Goal: Information Seeking & Learning: Learn about a topic

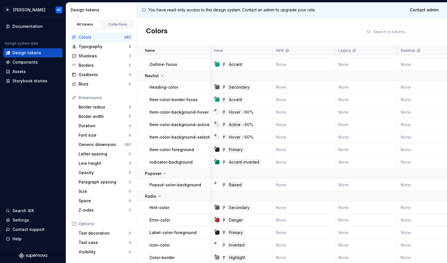
scroll to position [448, 1]
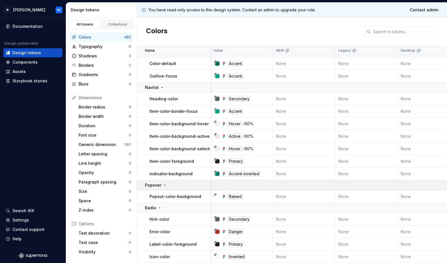
click at [165, 185] on icon at bounding box center [165, 185] width 5 height 5
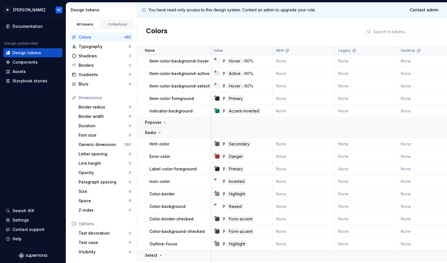
scroll to position [513, 1]
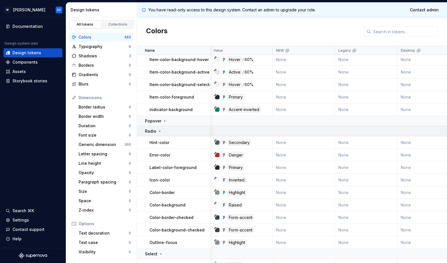
click at [161, 130] on icon at bounding box center [160, 131] width 5 height 5
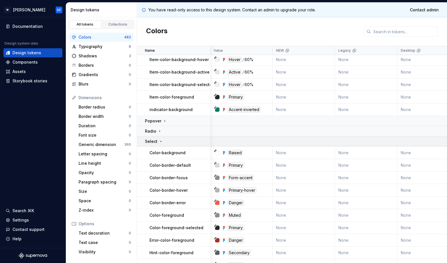
click at [160, 139] on icon at bounding box center [161, 141] width 5 height 5
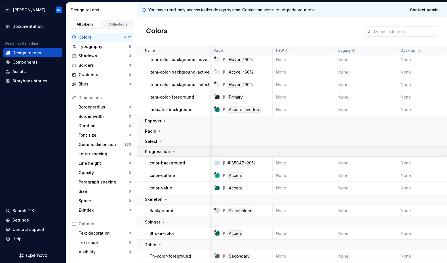
click at [173, 151] on icon at bounding box center [173, 151] width 1 height 1
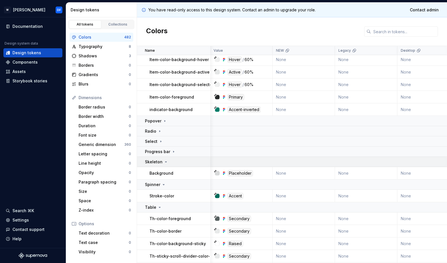
click at [165, 161] on icon at bounding box center [166, 162] width 5 height 5
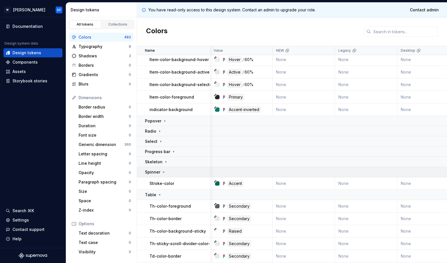
click at [163, 172] on icon at bounding box center [163, 172] width 1 height 1
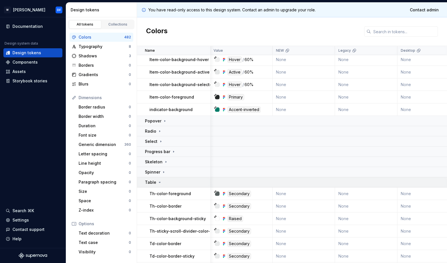
click at [160, 184] on icon at bounding box center [160, 182] width 5 height 5
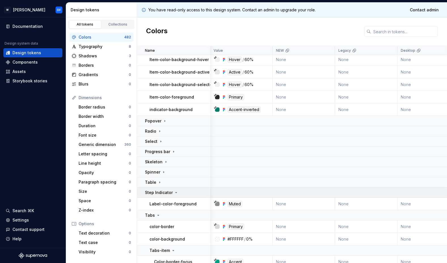
click at [176, 194] on icon at bounding box center [176, 192] width 5 height 5
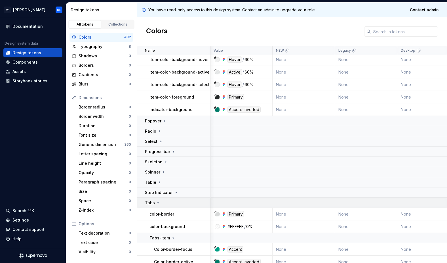
click at [158, 203] on icon at bounding box center [158, 202] width 5 height 5
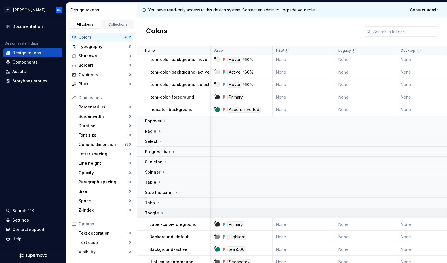
click at [160, 213] on icon at bounding box center [162, 213] width 5 height 5
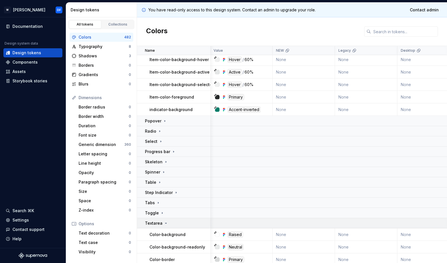
click at [165, 223] on icon at bounding box center [165, 223] width 1 height 1
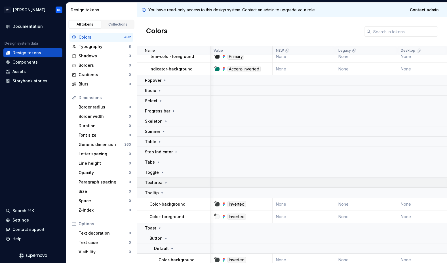
scroll to position [562, 1]
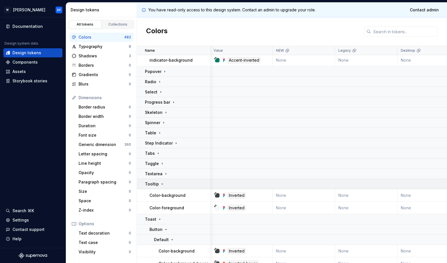
click at [162, 183] on icon at bounding box center [162, 184] width 5 height 5
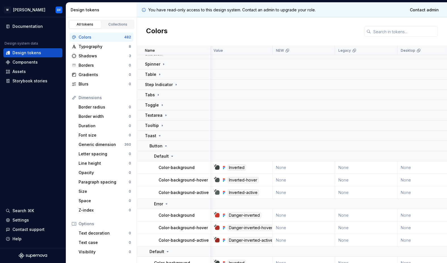
scroll to position [628, 1]
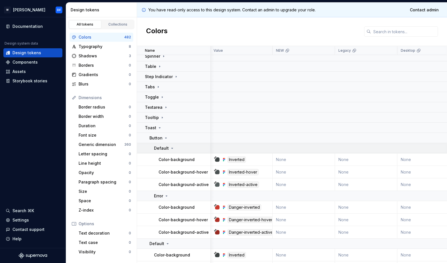
click at [172, 147] on icon at bounding box center [172, 148] width 5 height 5
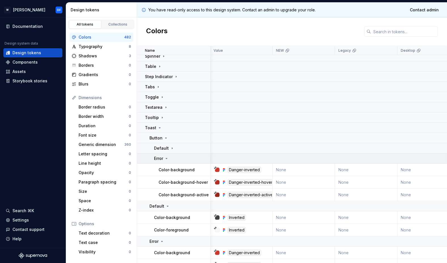
click at [168, 158] on icon at bounding box center [166, 158] width 5 height 5
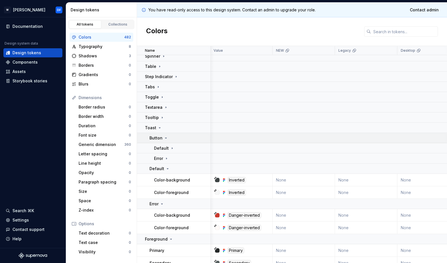
click at [166, 138] on icon at bounding box center [165, 138] width 1 height 1
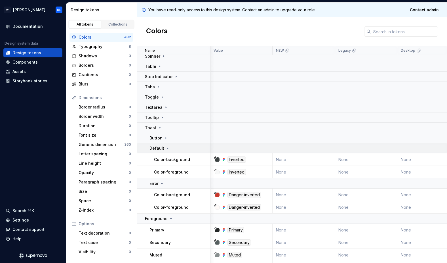
click at [167, 147] on icon at bounding box center [167, 148] width 5 height 5
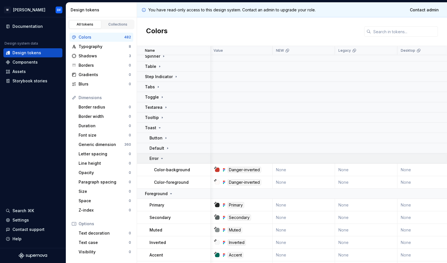
click at [162, 158] on icon at bounding box center [162, 158] width 5 height 5
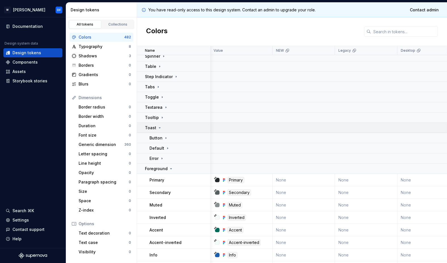
click at [160, 127] on icon at bounding box center [160, 127] width 5 height 5
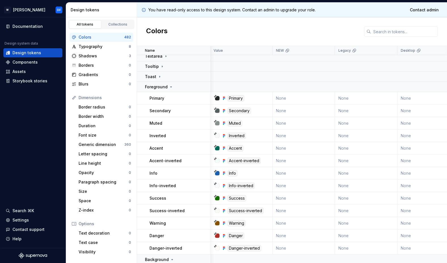
scroll to position [678, 1]
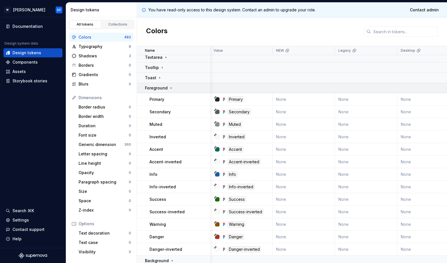
click at [171, 88] on icon at bounding box center [171, 88] width 1 height 1
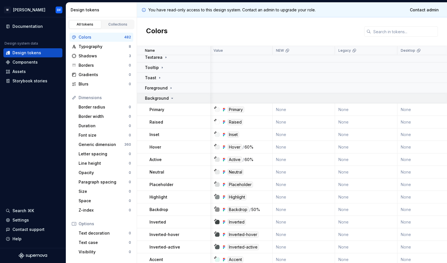
click at [172, 97] on icon at bounding box center [172, 98] width 5 height 5
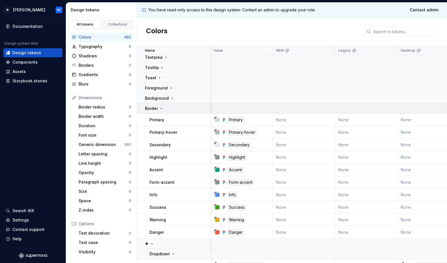
click at [162, 109] on icon at bounding box center [161, 108] width 5 height 5
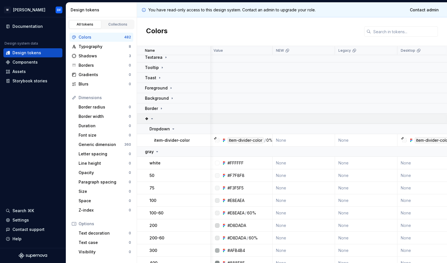
click at [153, 118] on icon at bounding box center [152, 118] width 5 height 5
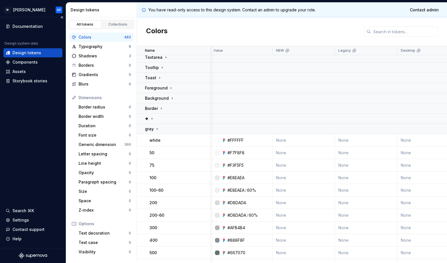
click at [31, 134] on div "Documentation Design system data Design tokens Components Assets Storybook stor…" at bounding box center [33, 132] width 66 height 230
click at [21, 10] on html "W [PERSON_NAME] Documentation Design system data Design tokens Components Asset…" at bounding box center [223, 131] width 447 height 263
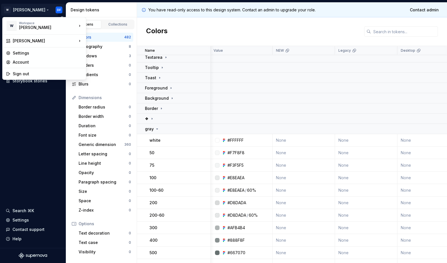
click at [28, 117] on html "W [PERSON_NAME] Documentation Design system data Design tokens Components Asset…" at bounding box center [223, 131] width 447 height 263
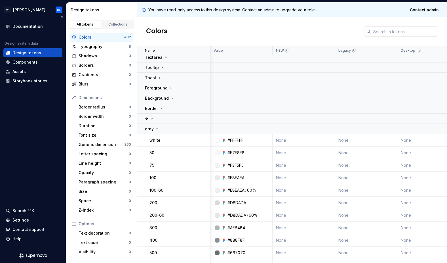
click at [29, 116] on div "Documentation Design system data Design tokens Components Assets Storybook stor…" at bounding box center [33, 132] width 66 height 230
click at [30, 52] on div "Design tokens" at bounding box center [26, 53] width 29 height 6
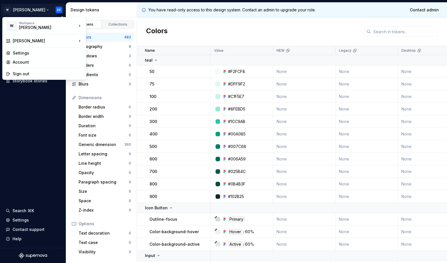
click at [19, 9] on html "W [PERSON_NAME] Documentation Design system data Design tokens Components Asset…" at bounding box center [223, 131] width 447 height 263
click at [98, 35] on div "Web Refresh" at bounding box center [113, 34] width 37 height 6
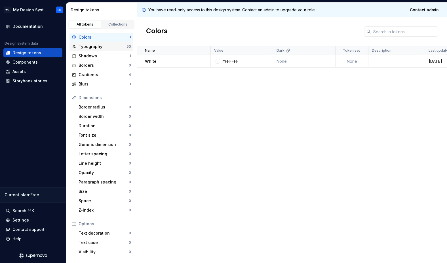
click at [101, 48] on div "Typography" at bounding box center [103, 47] width 48 height 6
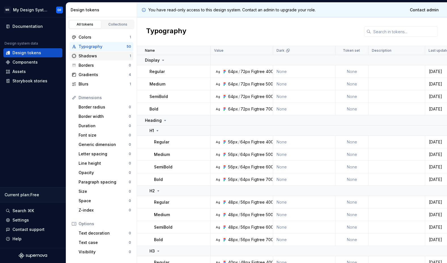
click at [104, 57] on div "Shadows" at bounding box center [104, 56] width 51 height 6
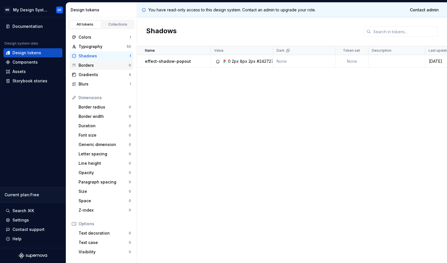
click at [101, 68] on div "Borders 0" at bounding box center [102, 65] width 64 height 9
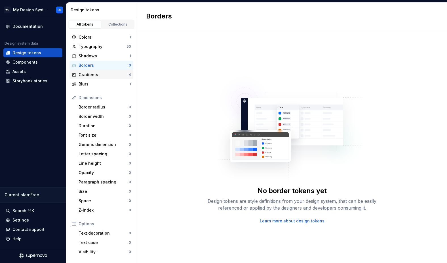
click at [101, 76] on div "Gradients" at bounding box center [104, 75] width 50 height 6
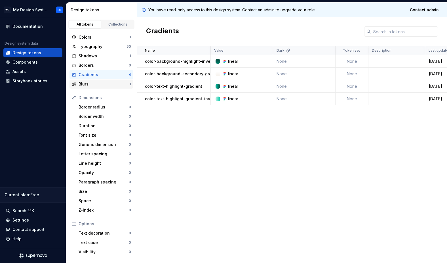
click at [98, 85] on div "Blurs" at bounding box center [104, 84] width 51 height 6
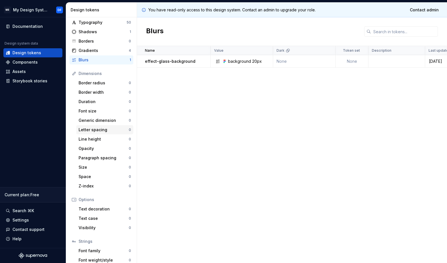
scroll to position [48, 0]
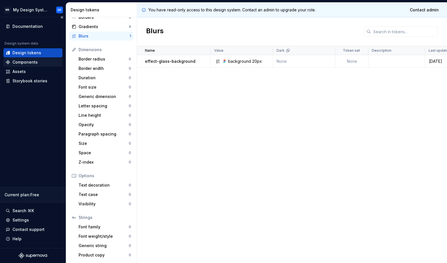
click at [27, 62] on div "Components" at bounding box center [24, 62] width 25 height 6
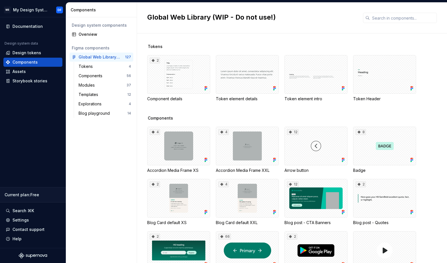
click at [175, 37] on div "Tokens 2 Component details Token element details Token element intro Token Head…" at bounding box center [297, 147] width 300 height 229
click at [108, 148] on div "Design system components Overview Figma components Global Web Library (WIP - Do…" at bounding box center [101, 140] width 71 height 246
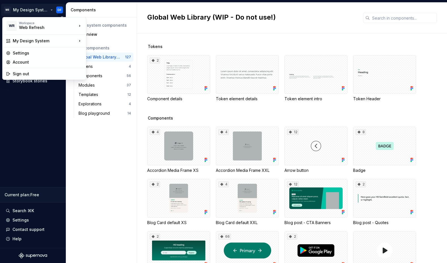
click at [27, 9] on html "WR My Design System DF Documentation Design system data Design tokens Component…" at bounding box center [223, 131] width 447 height 263
click at [27, 28] on div "Web Refresh" at bounding box center [43, 28] width 48 height 6
click at [104, 34] on div "Web Refresh" at bounding box center [113, 34] width 37 height 6
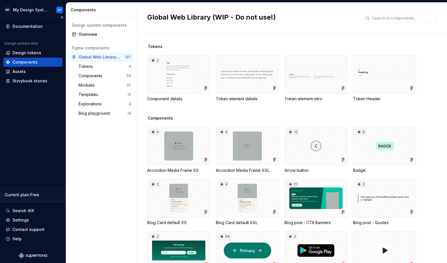
click at [38, 131] on div "Documentation Design system data Design tokens Components Assets Storybook stor…" at bounding box center [33, 132] width 66 height 230
drag, startPoint x: 104, startPoint y: 196, endPoint x: 104, endPoint y: 199, distance: 3.4
click at [104, 196] on div "Design system components Overview Figma components Global Web Library (WIP - Do…" at bounding box center [101, 140] width 71 height 246
